Goal: Transaction & Acquisition: Purchase product/service

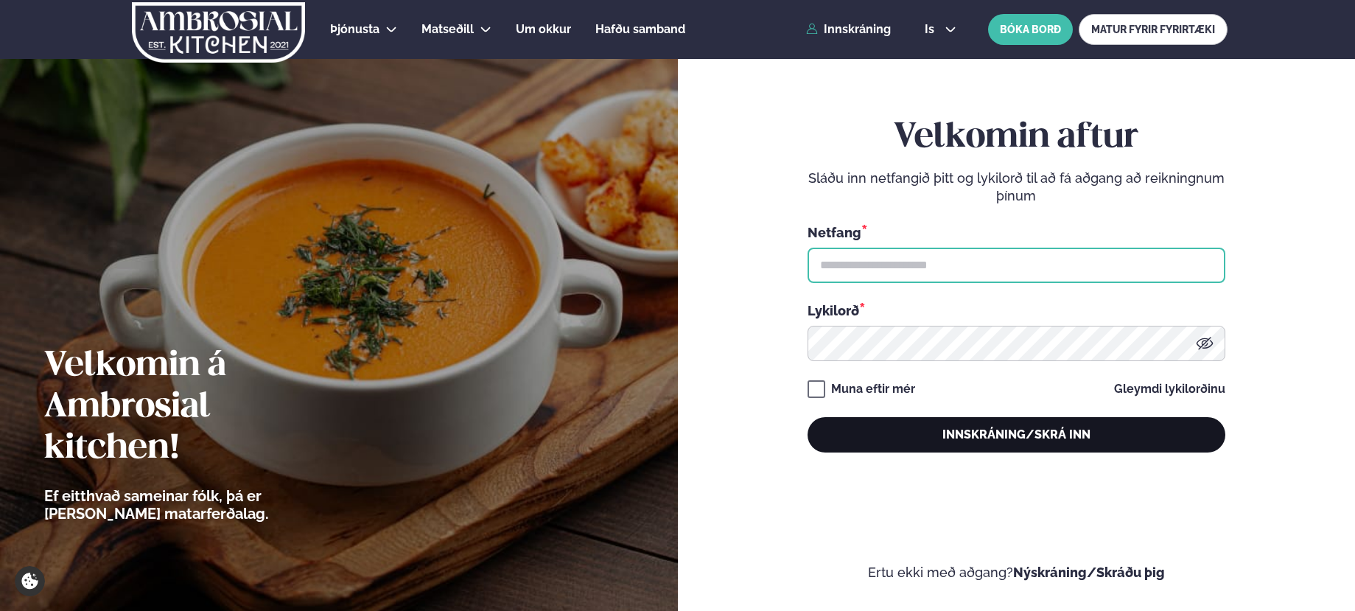
type input "**********"
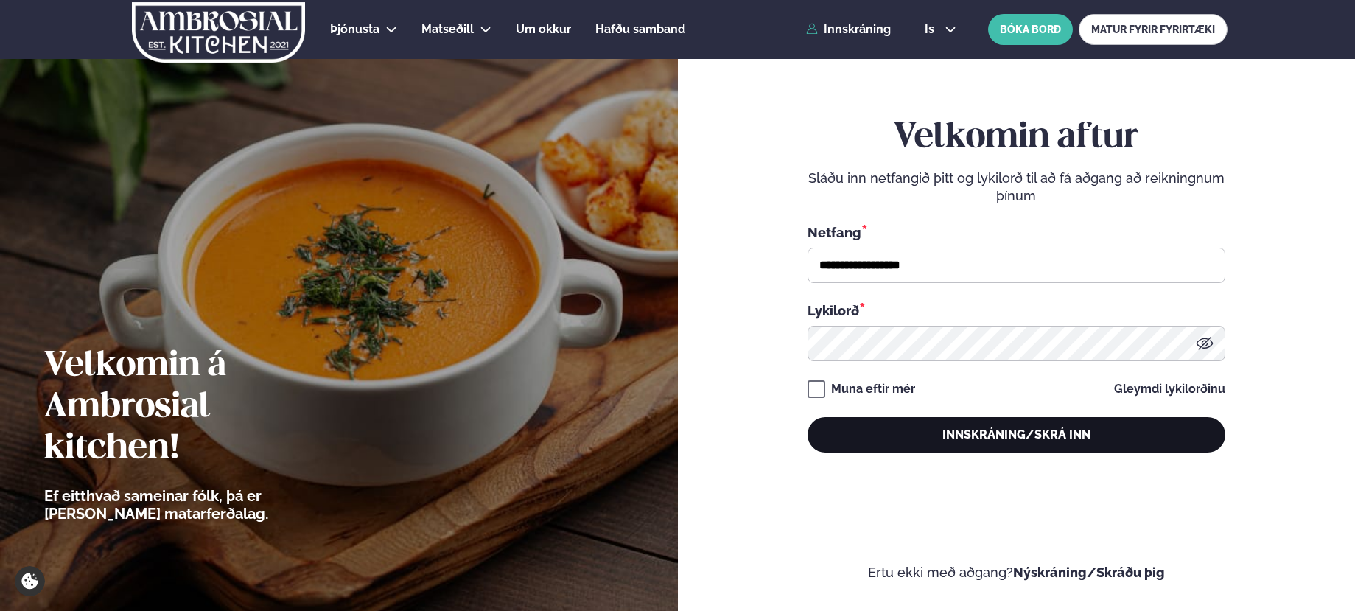
click at [974, 432] on button "Innskráning/Skrá inn" at bounding box center [1017, 434] width 418 height 35
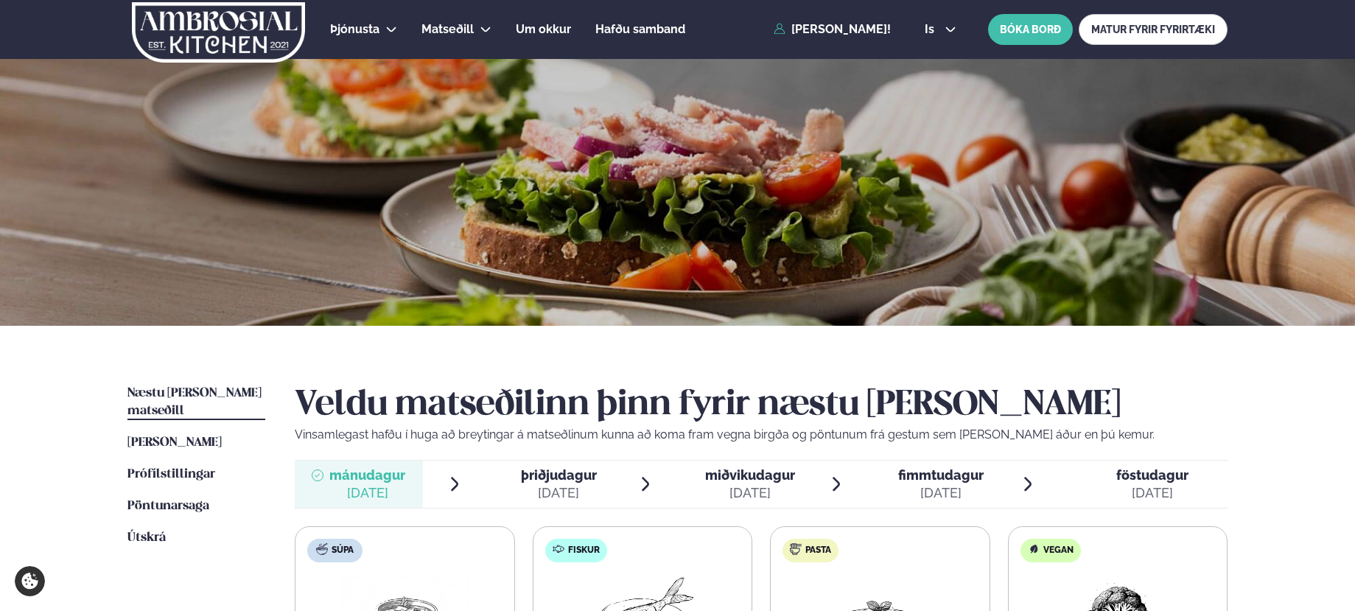
scroll to position [221, 0]
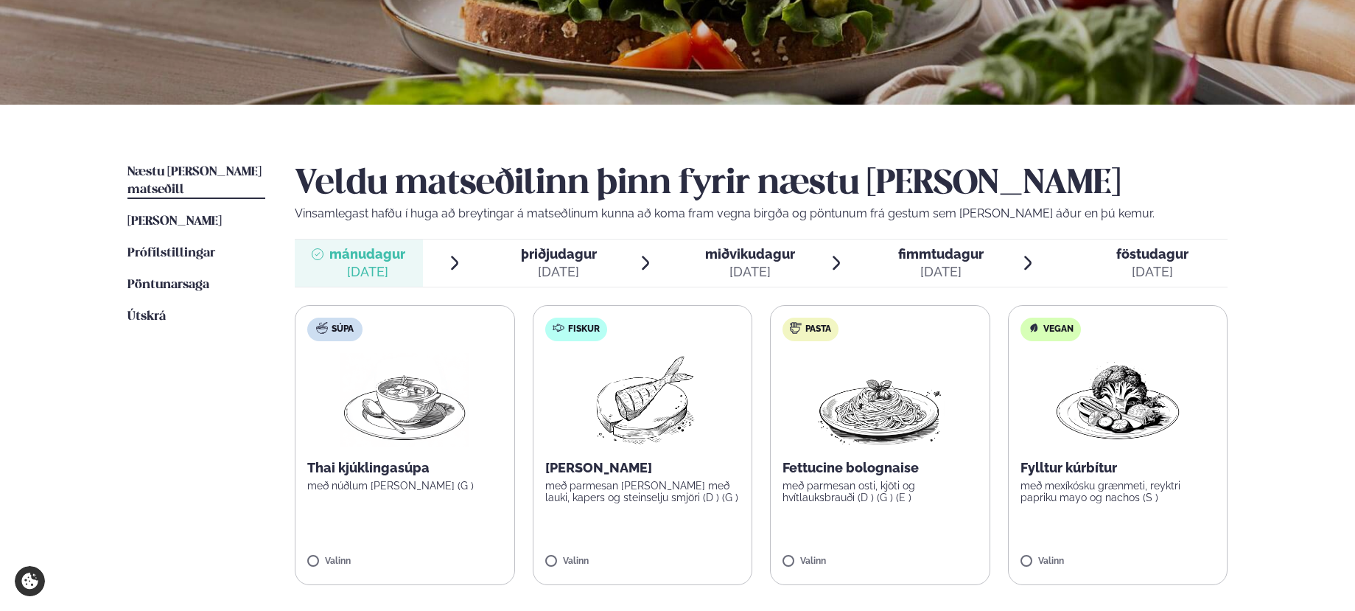
click at [767, 265] on div "[DATE]" at bounding box center [750, 272] width 90 height 18
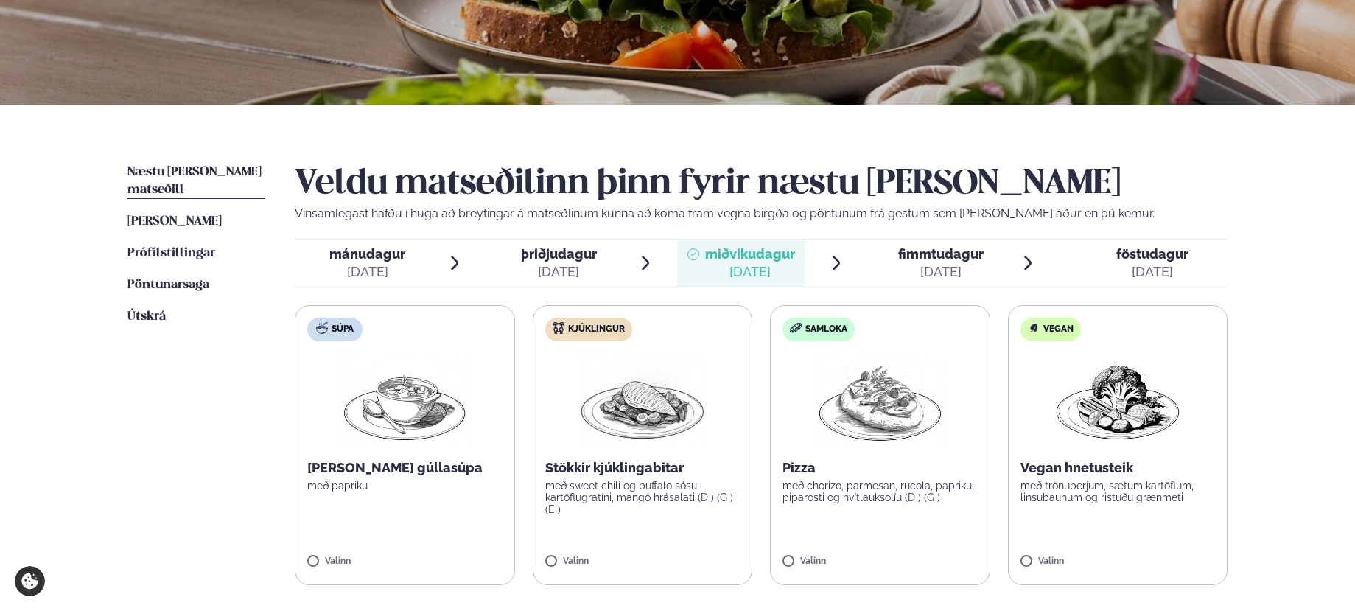
scroll to position [295, 0]
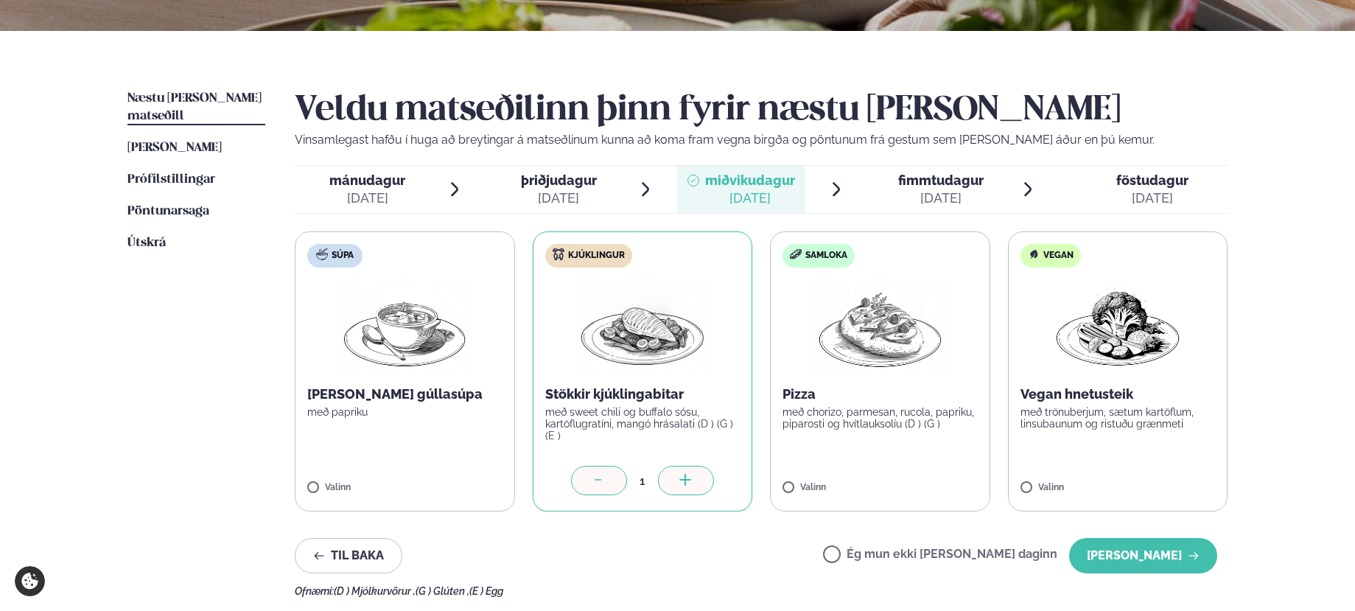
click at [941, 172] on span "fimmtudagur" at bounding box center [940, 179] width 85 height 15
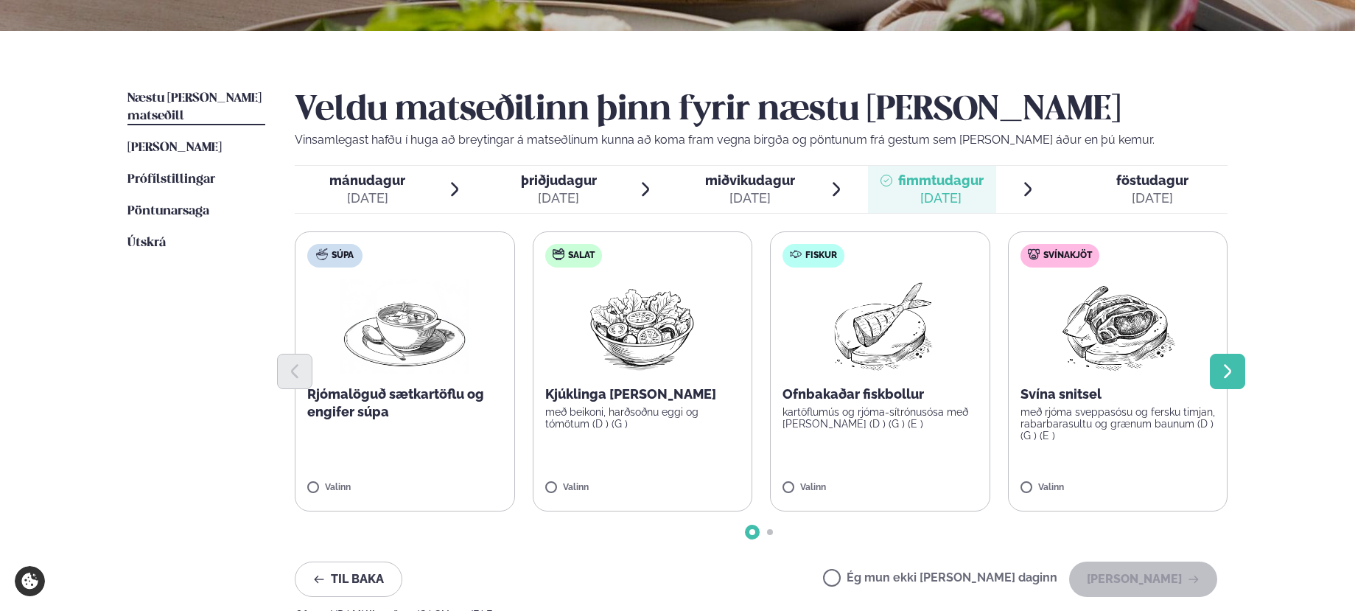
click at [1228, 371] on icon "Next slide" at bounding box center [1228, 372] width 18 height 18
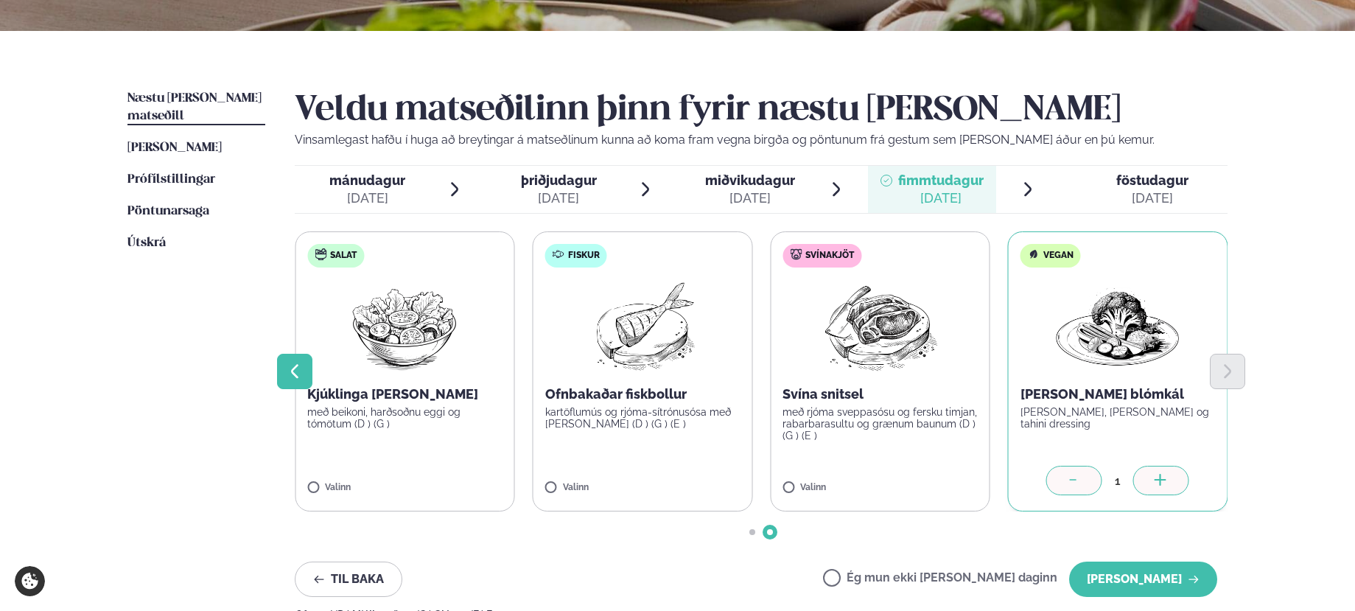
click at [307, 374] on button "Previous slide" at bounding box center [294, 371] width 35 height 35
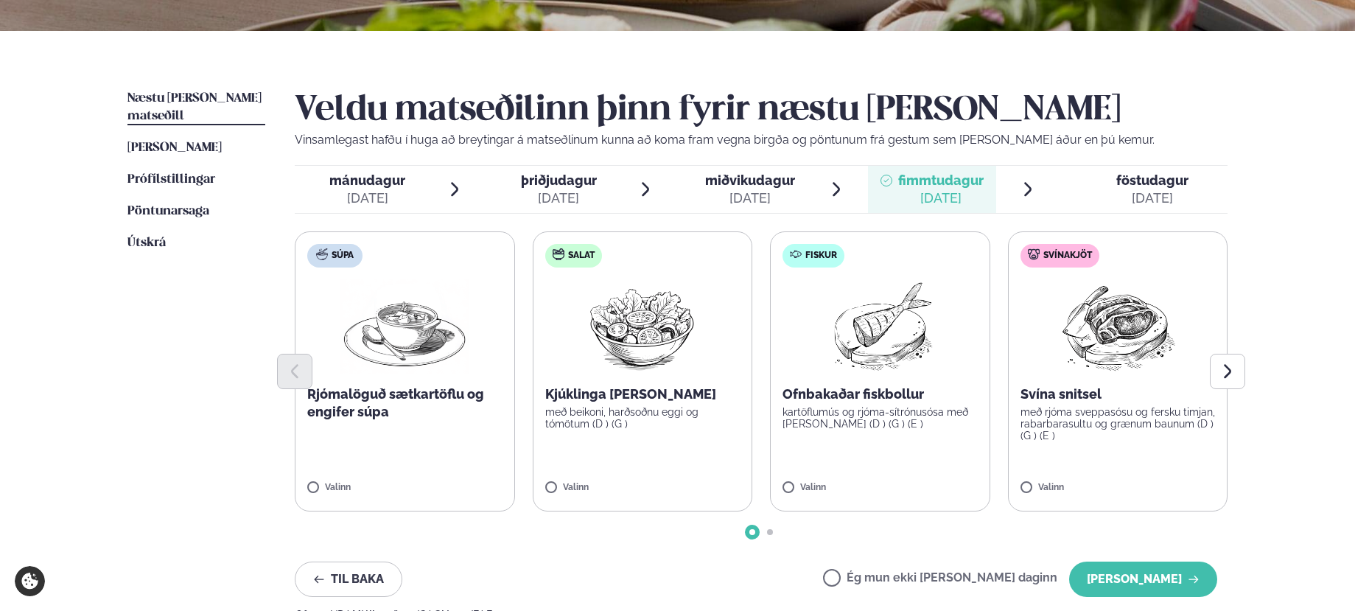
click at [754, 182] on span "miðvikudagur" at bounding box center [750, 179] width 90 height 15
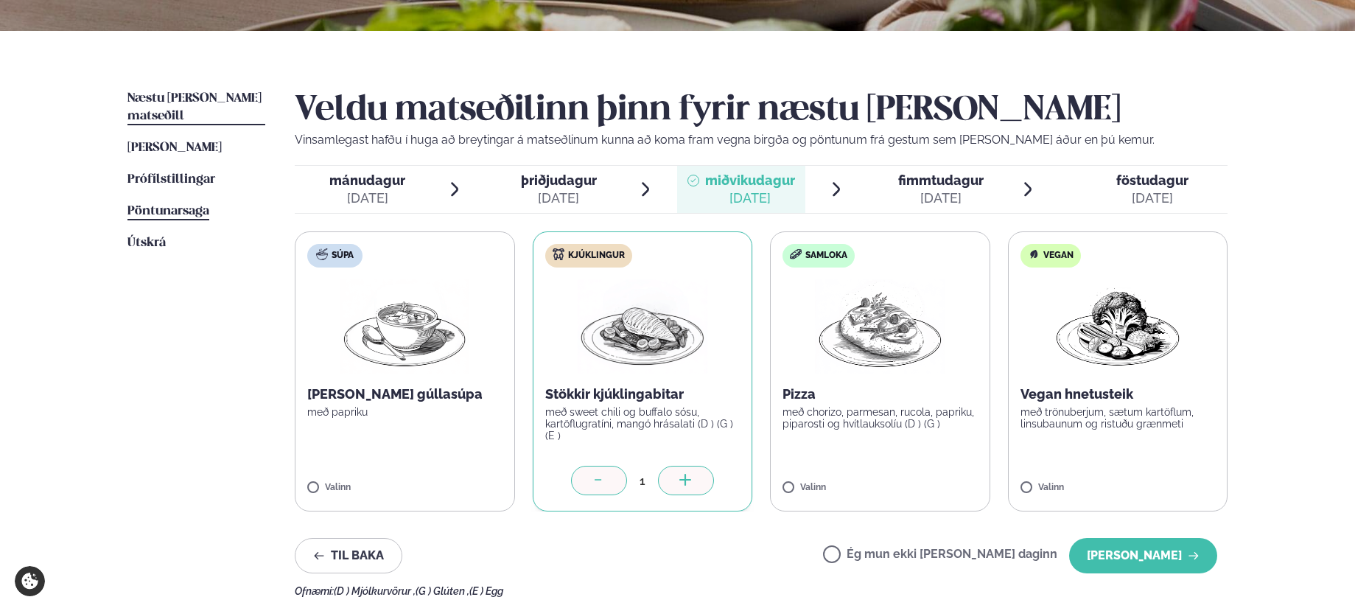
click at [173, 205] on span "Pöntunarsaga" at bounding box center [169, 211] width 82 height 13
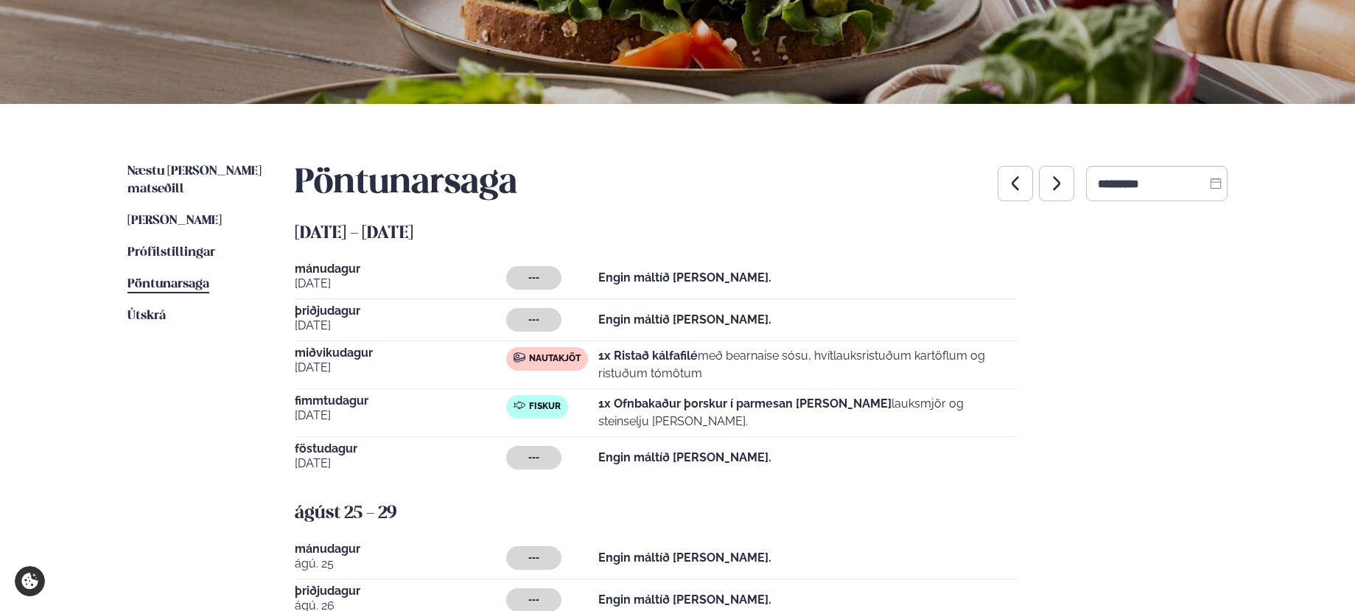
scroll to position [221, 0]
click at [204, 168] on span "Næstu [PERSON_NAME] matseðill" at bounding box center [195, 181] width 134 height 30
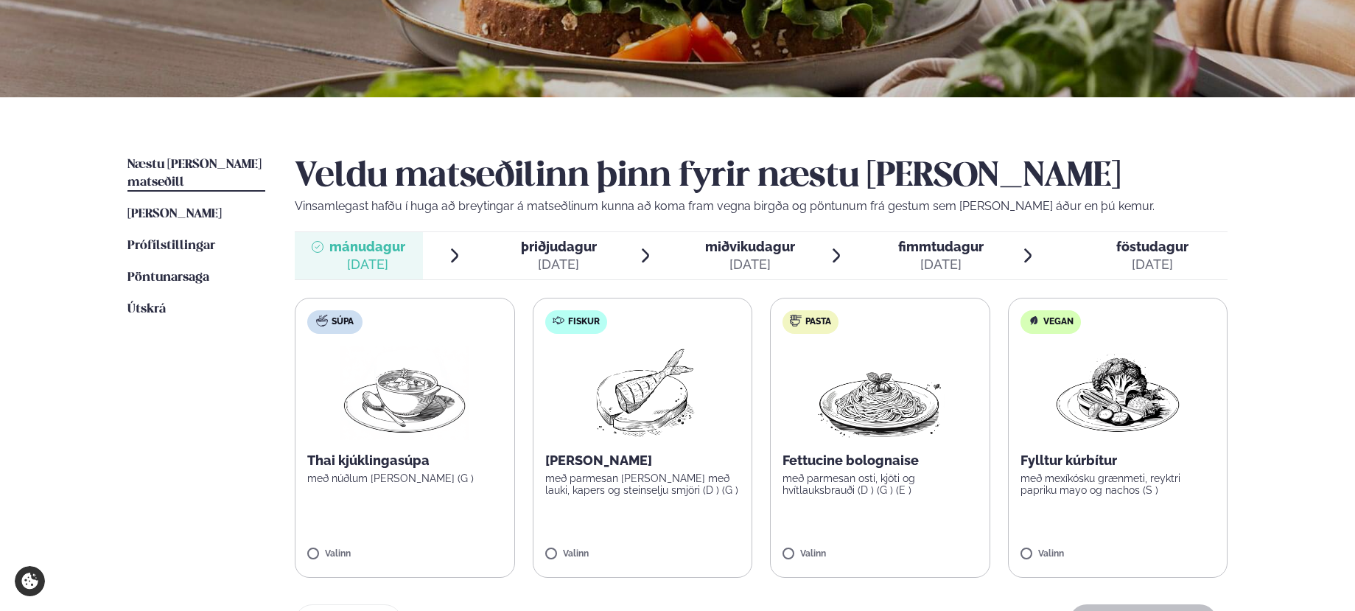
scroll to position [221, 0]
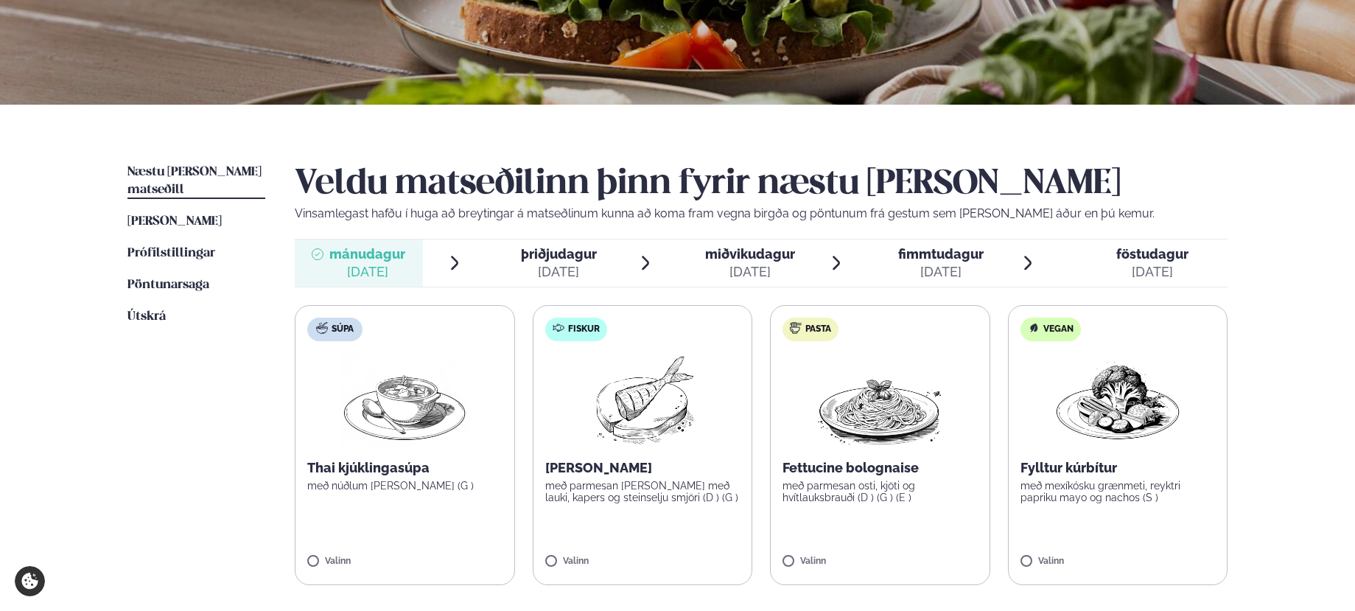
click at [729, 270] on div "[DATE]" at bounding box center [750, 272] width 90 height 18
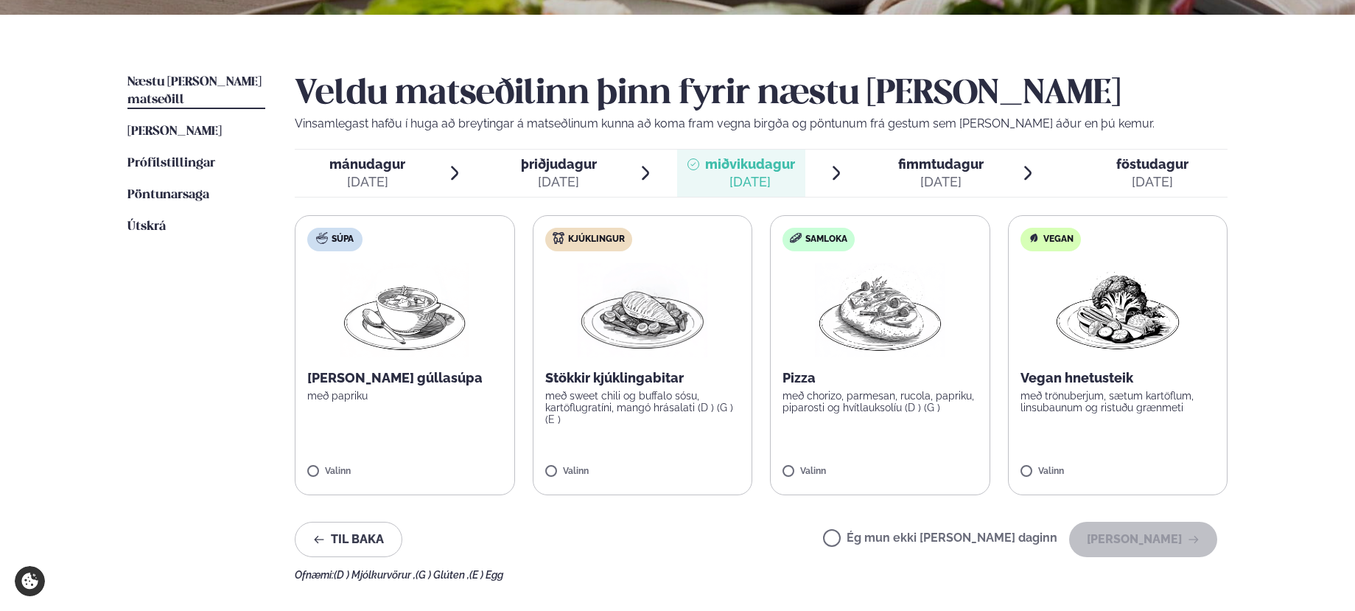
scroll to position [295, 0]
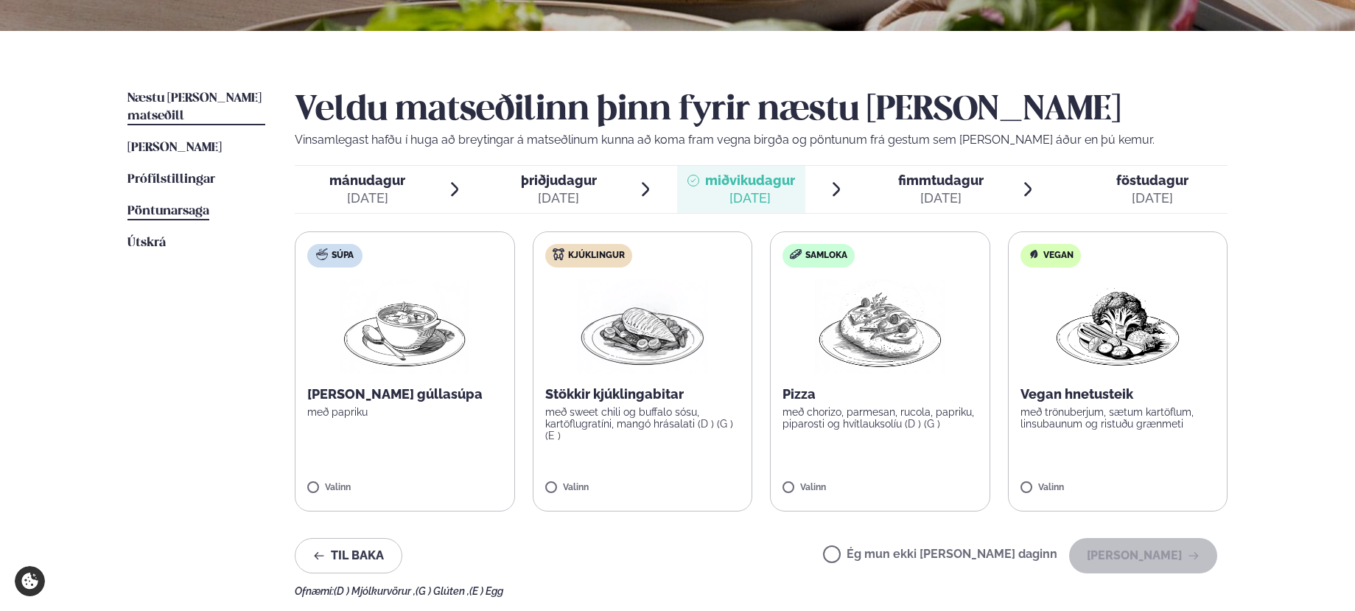
click at [156, 205] on span "Pöntunarsaga" at bounding box center [169, 211] width 82 height 13
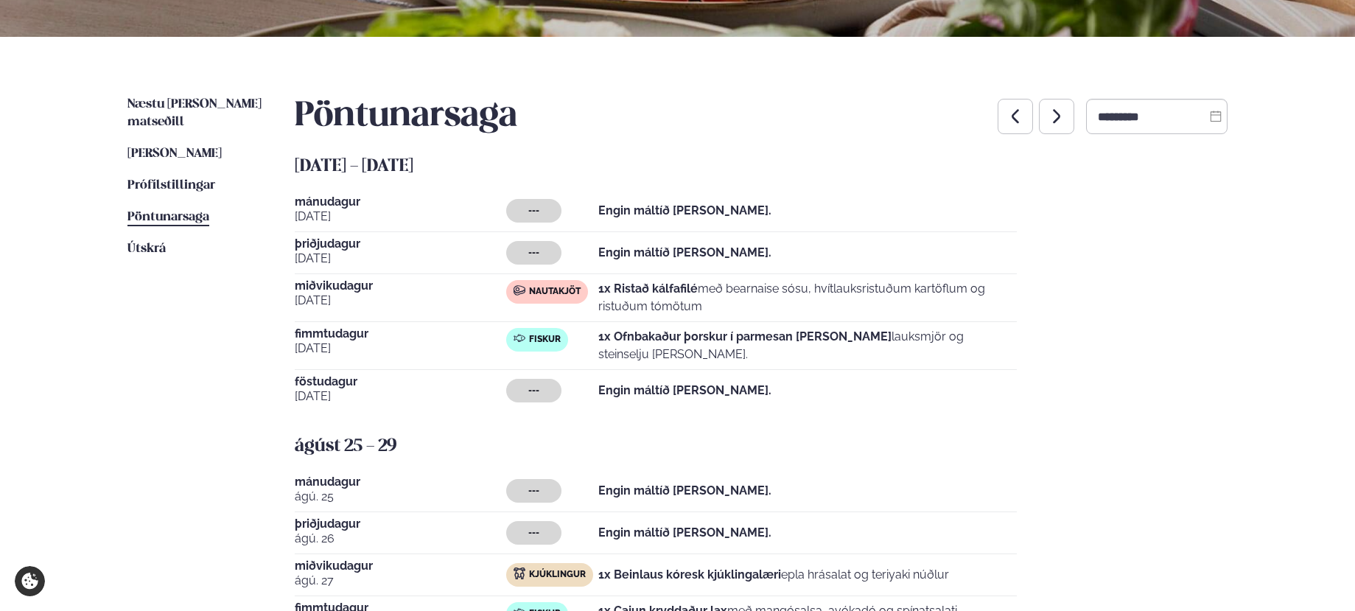
scroll to position [295, 0]
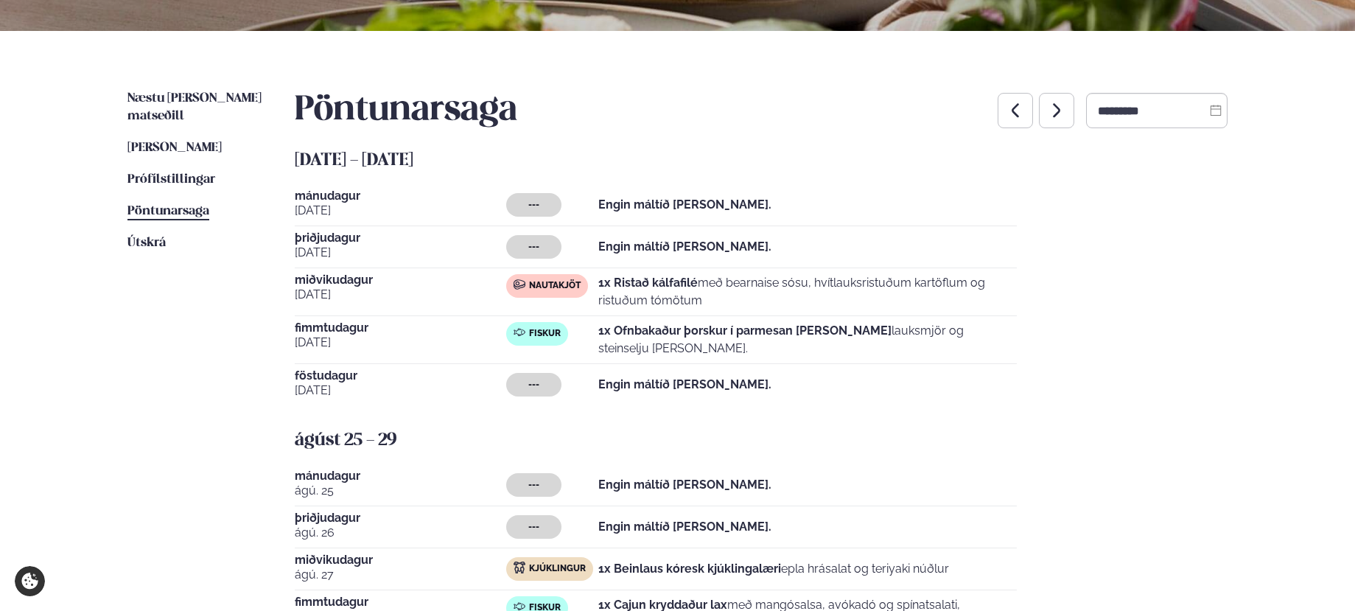
click at [1046, 121] on button "button" at bounding box center [1056, 110] width 35 height 35
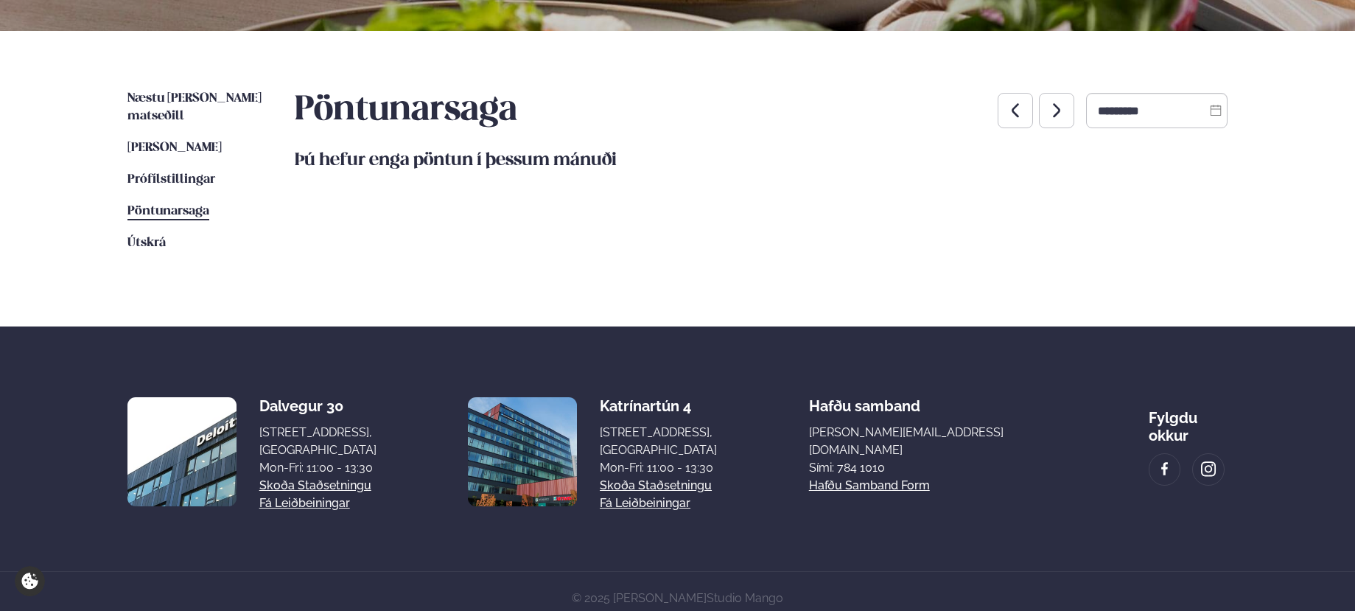
click at [1007, 111] on icon "button" at bounding box center [1016, 111] width 18 height 18
type input "*********"
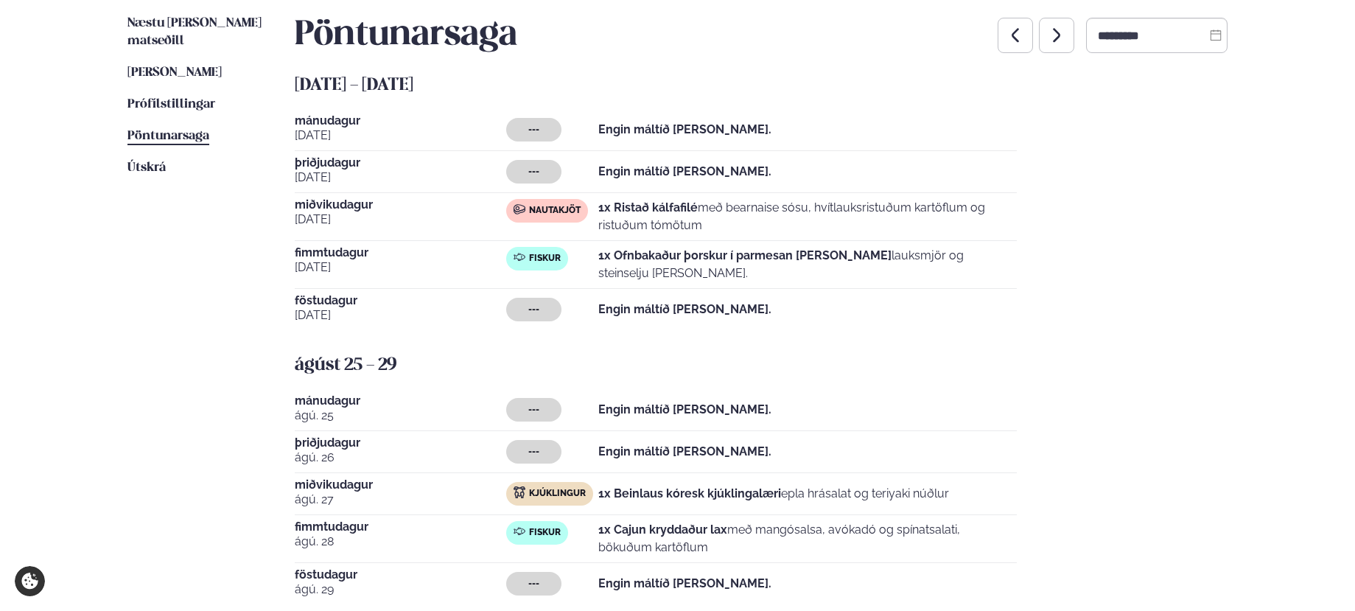
scroll to position [369, 0]
click at [156, 99] on span "Prófílstillingar" at bounding box center [172, 105] width 88 height 13
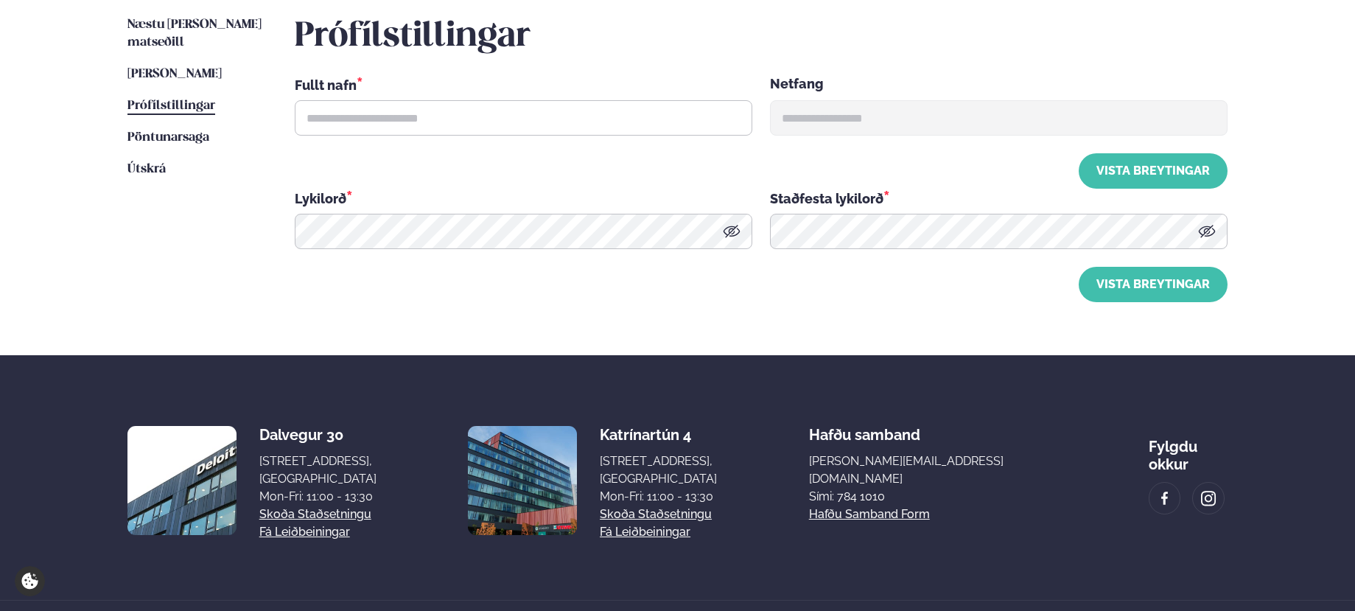
scroll to position [32, 0]
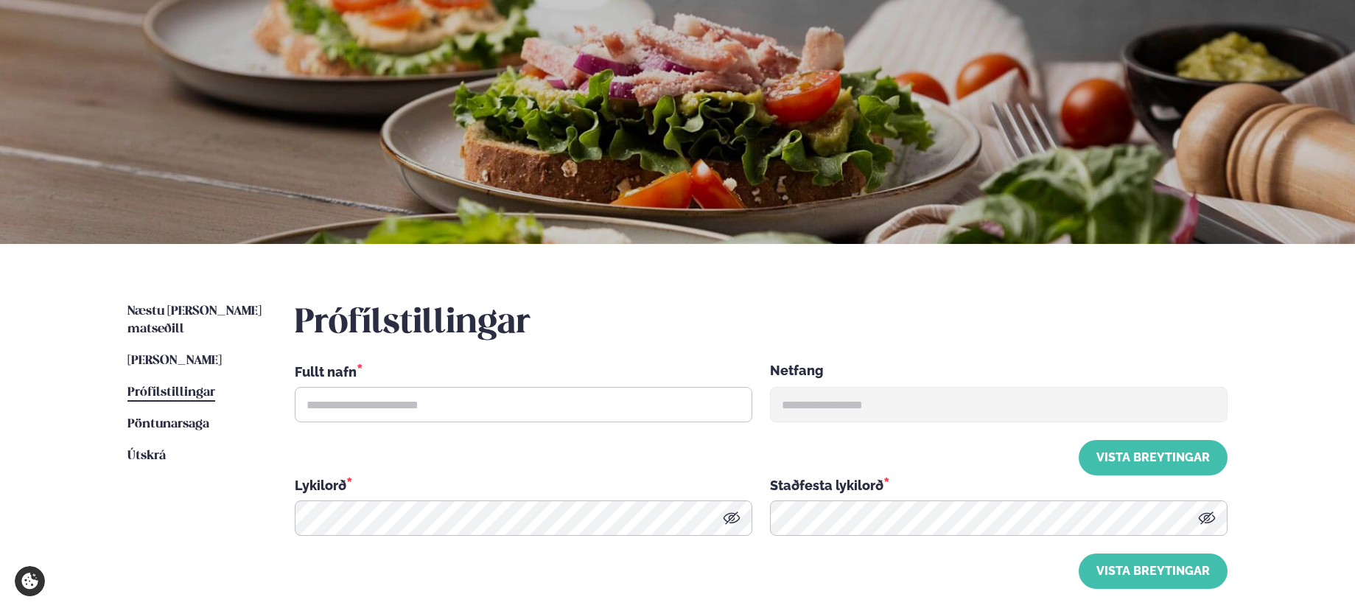
type input "**********"
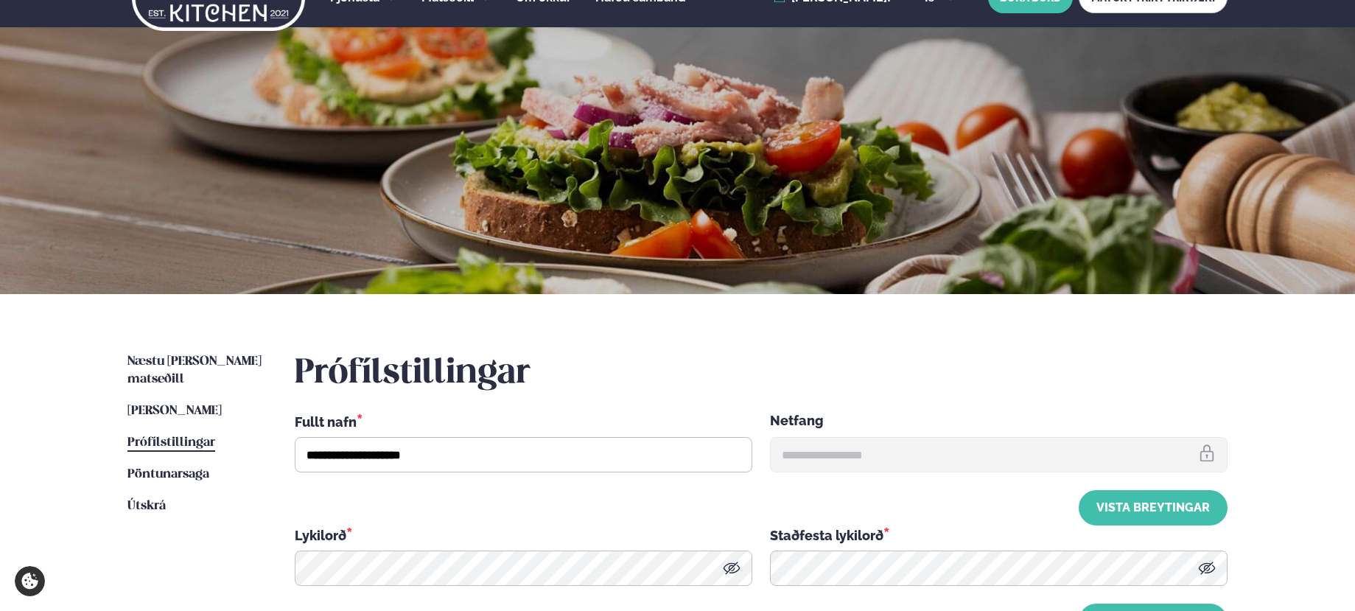
scroll to position [0, 0]
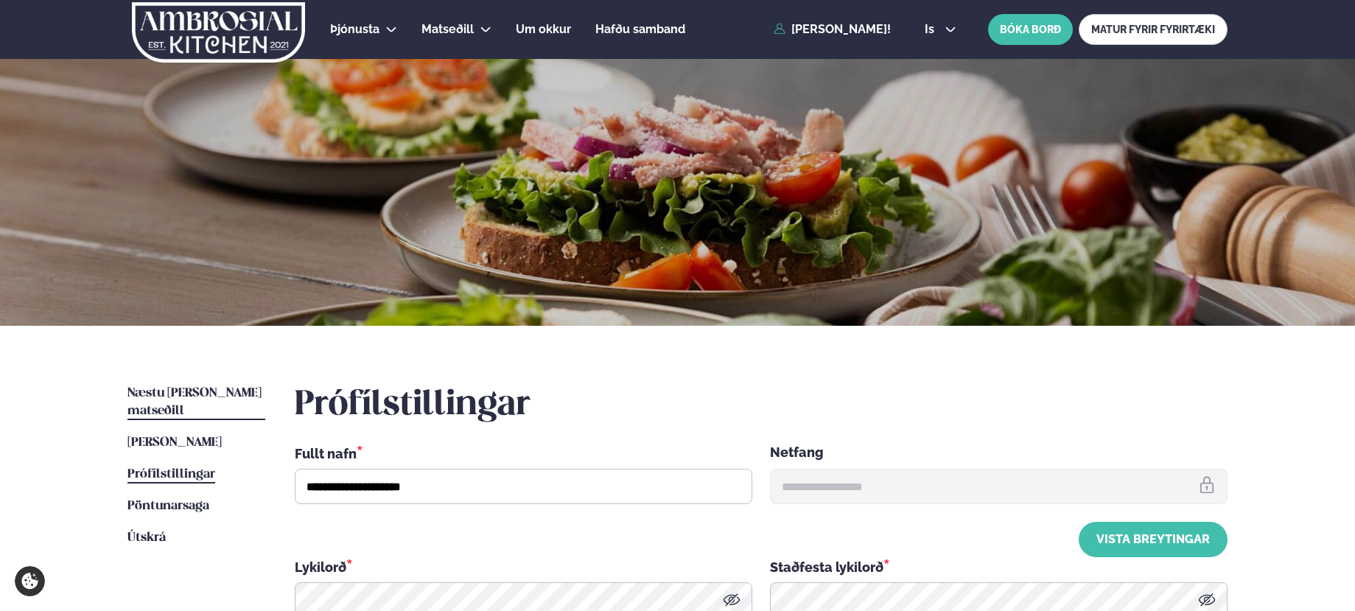
click at [171, 385] on link "Næstu [PERSON_NAME] matseðill Næsta vika" at bounding box center [197, 402] width 138 height 35
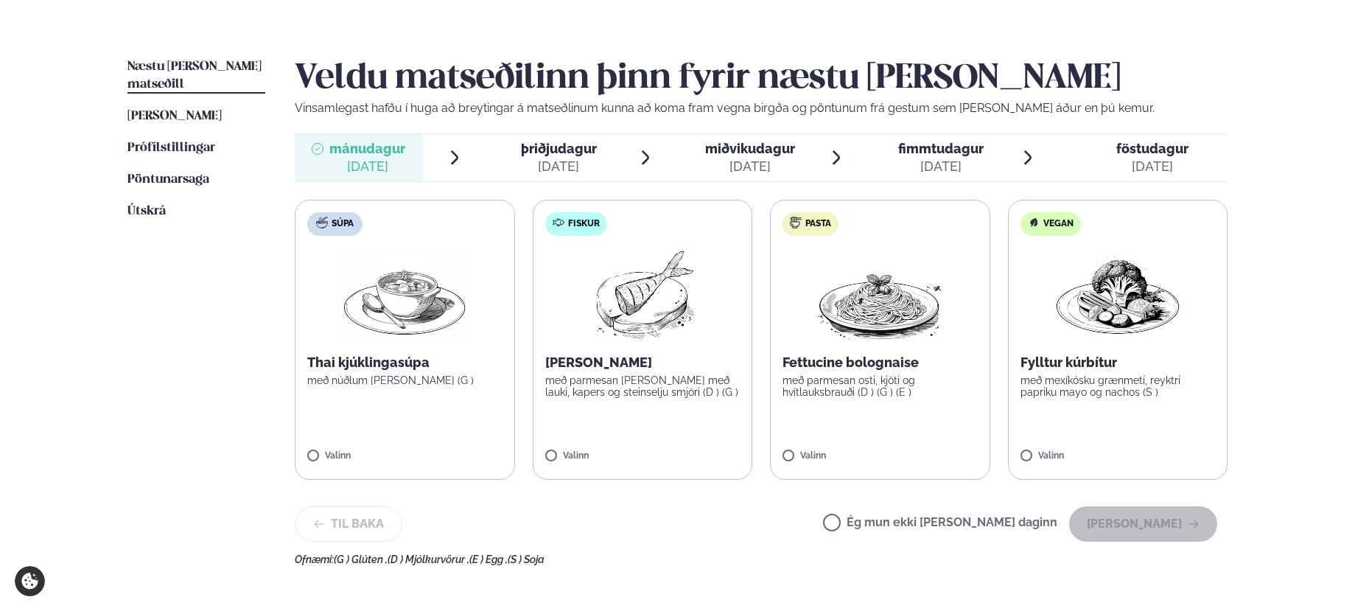
scroll to position [369, 0]
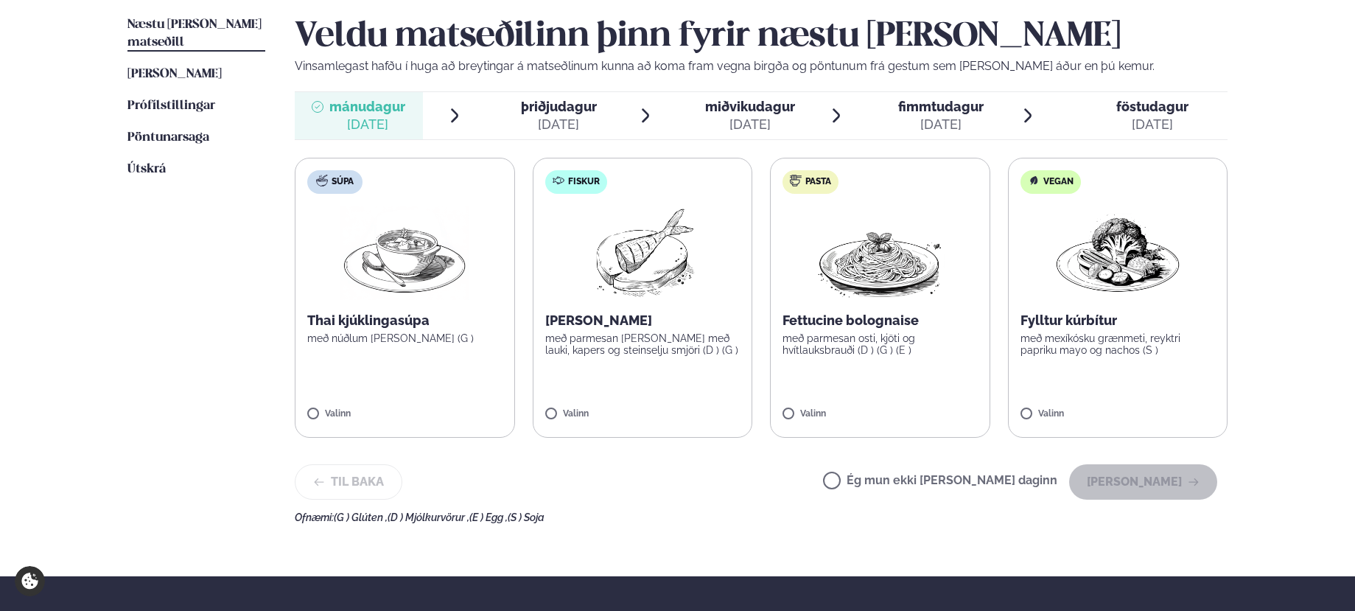
click at [738, 130] on div "[DATE]" at bounding box center [750, 125] width 90 height 18
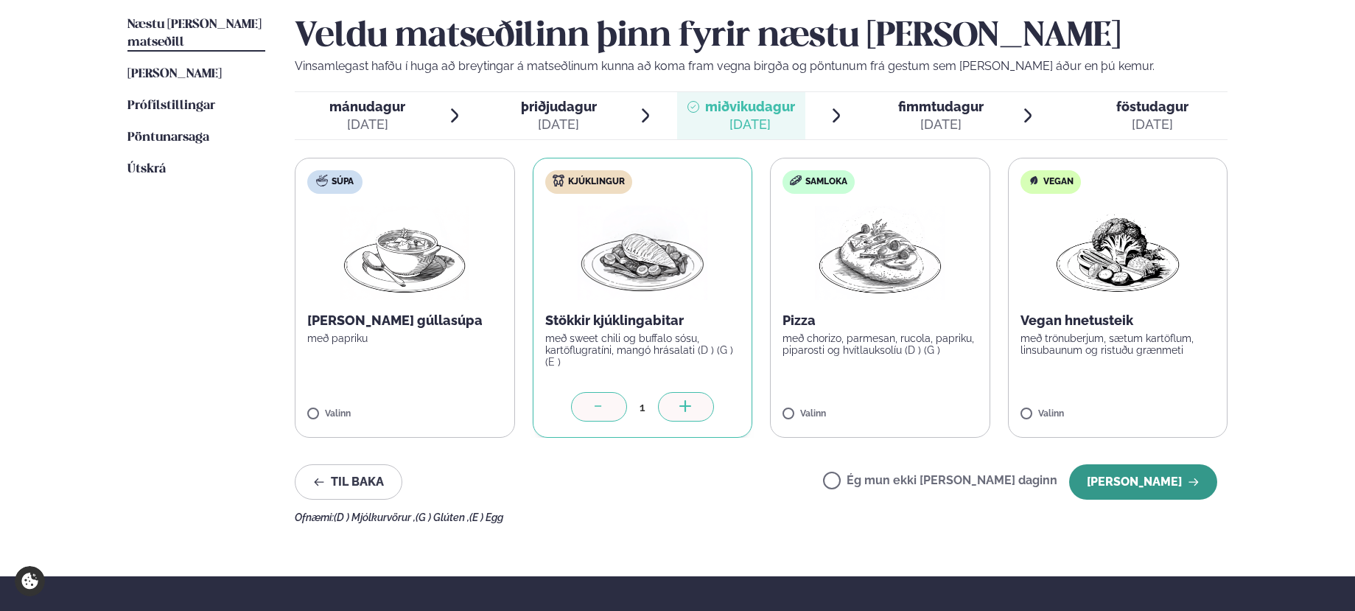
click at [1153, 488] on button "[PERSON_NAME]" at bounding box center [1143, 481] width 148 height 35
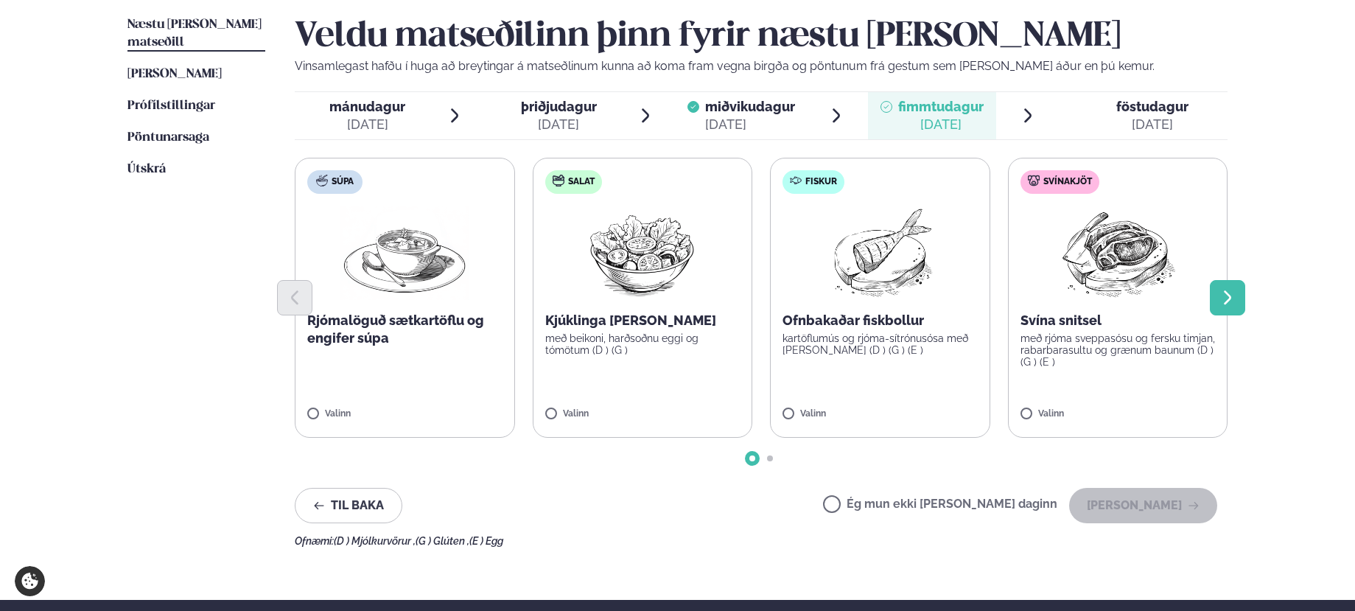
click at [1225, 299] on icon "Next slide" at bounding box center [1228, 298] width 18 height 18
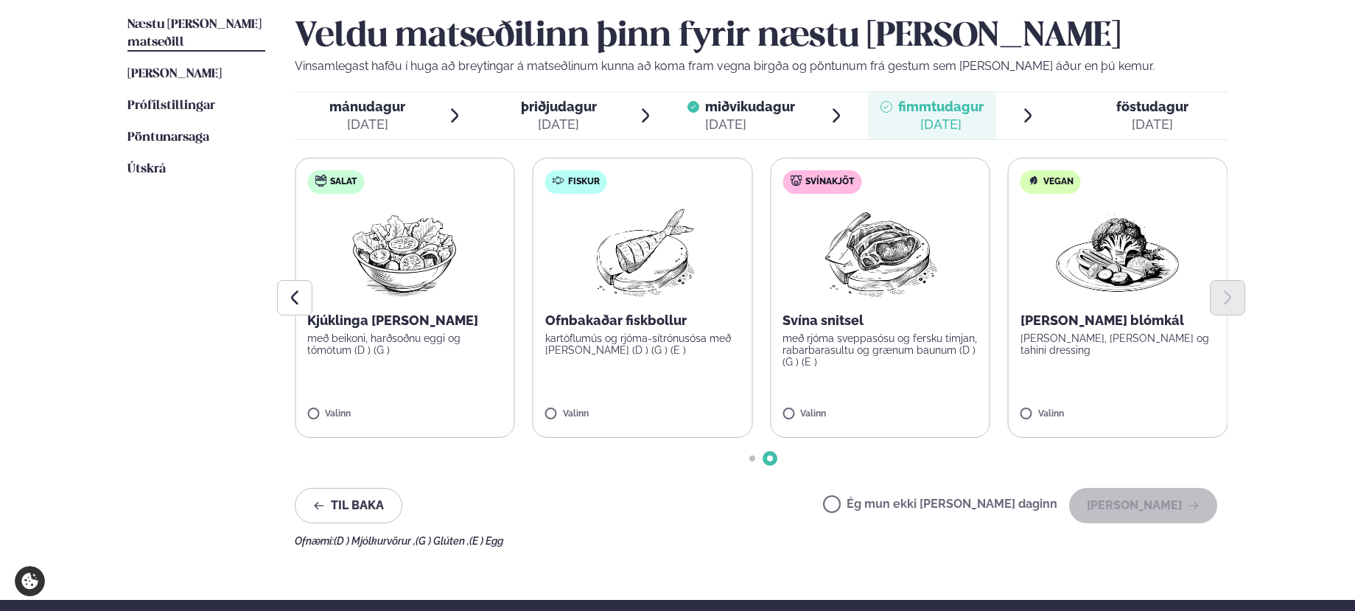
click at [1030, 408] on label "Vegan [PERSON_NAME] blómkál bakaður eggaldin, rucola og tahini dressing Valinn" at bounding box center [1118, 298] width 220 height 280
click at [1156, 501] on button "[PERSON_NAME]" at bounding box center [1143, 505] width 148 height 35
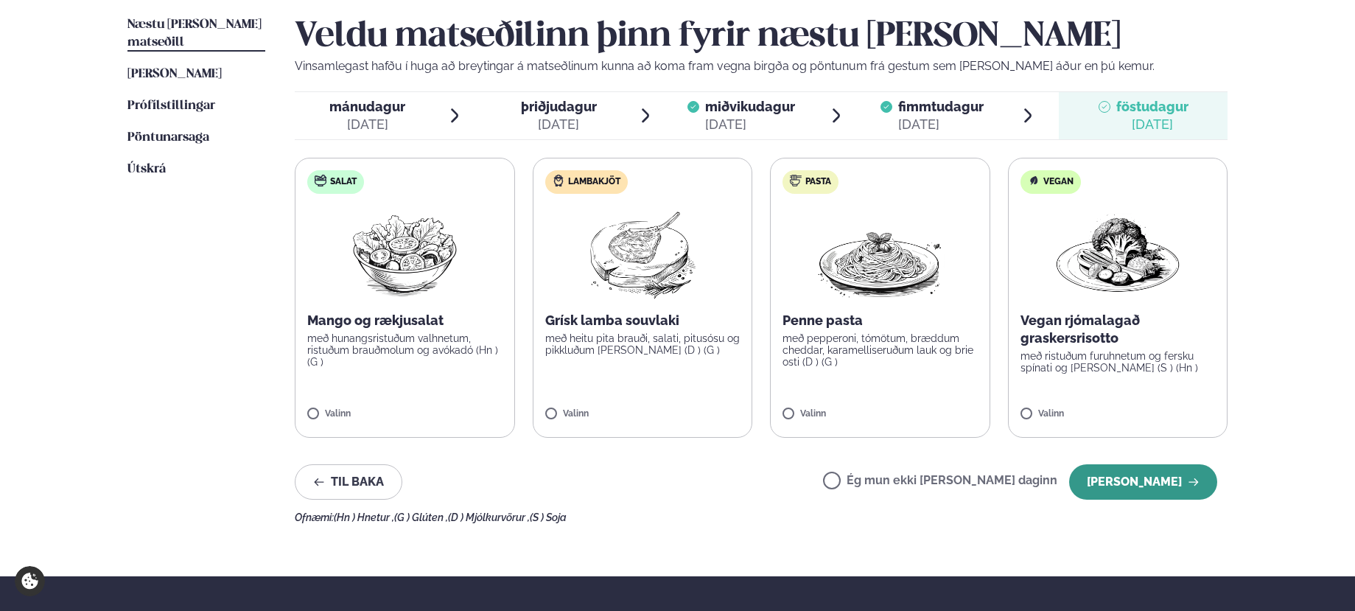
click at [1149, 480] on button "[PERSON_NAME]" at bounding box center [1143, 481] width 148 height 35
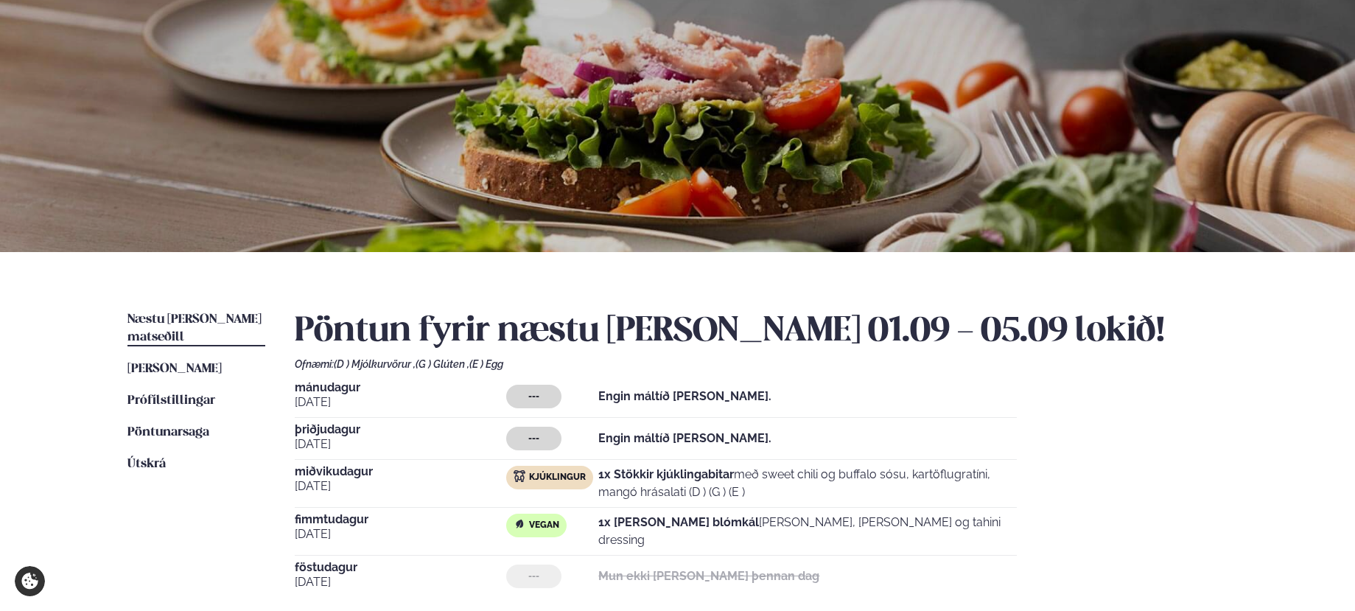
scroll to position [0, 0]
